Goal: Task Accomplishment & Management: Manage account settings

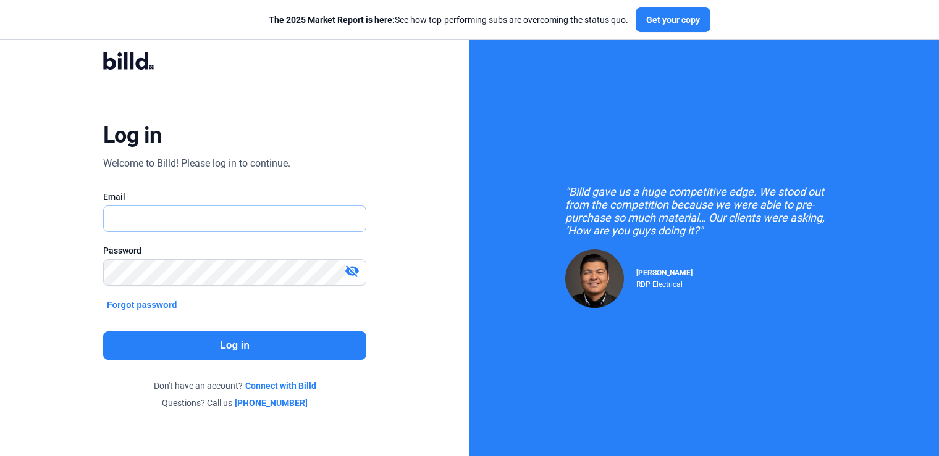
type input "[PERSON_NAME][EMAIL_ADDRESS][DOMAIN_NAME]"
click at [252, 336] on button "Log in" at bounding box center [234, 346] width 263 height 28
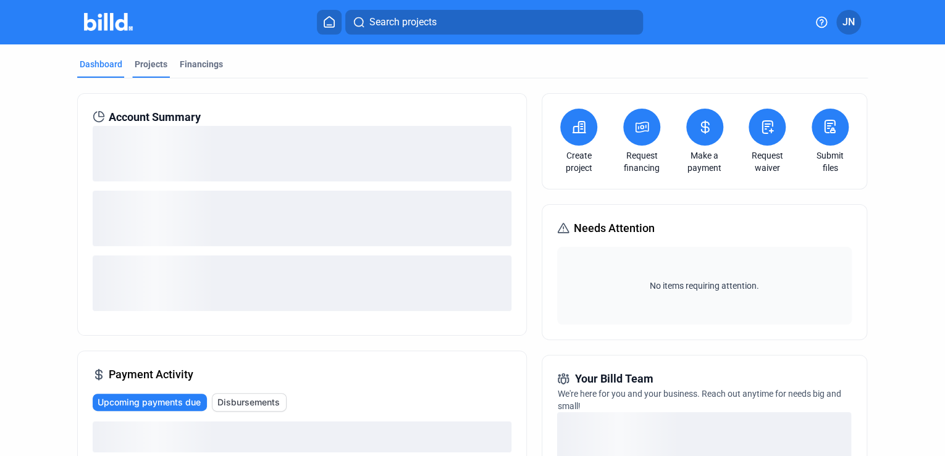
click at [142, 67] on div "Projects" at bounding box center [151, 64] width 33 height 12
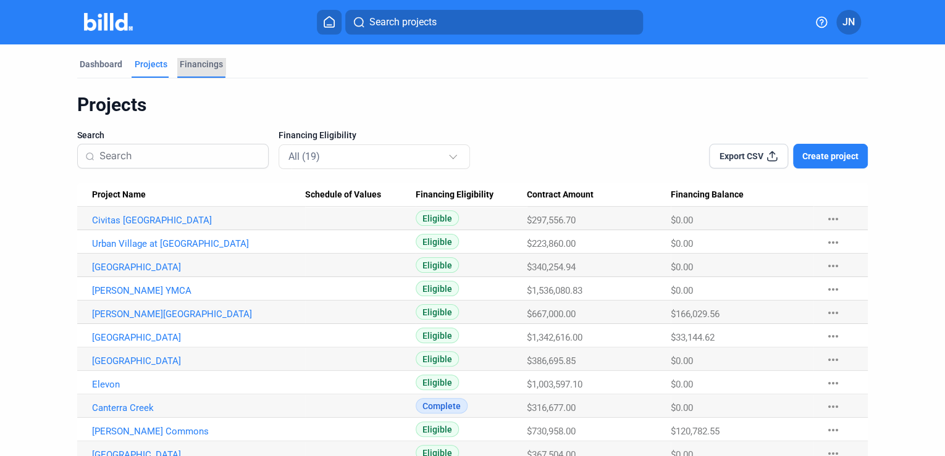
click at [185, 61] on div "Financings" at bounding box center [201, 64] width 43 height 12
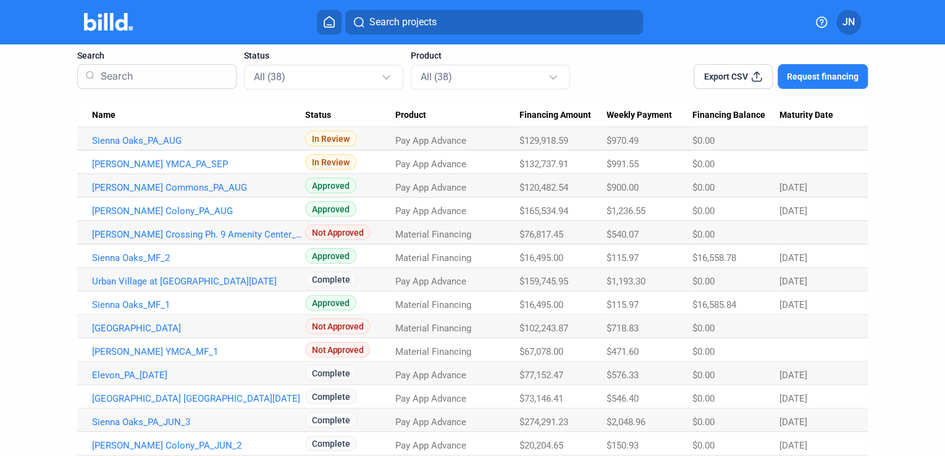
scroll to position [30, 0]
